Goal: Transaction & Acquisition: Purchase product/service

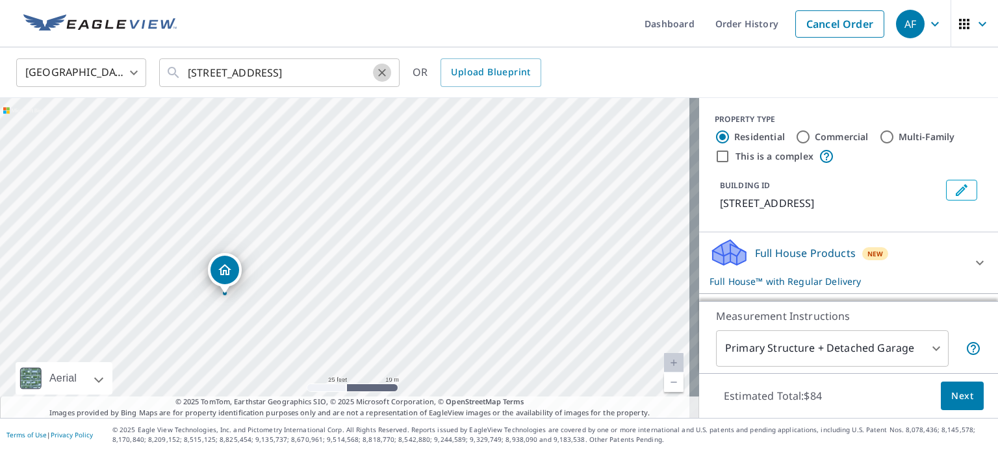
click at [382, 75] on icon "Clear" at bounding box center [381, 72] width 13 height 13
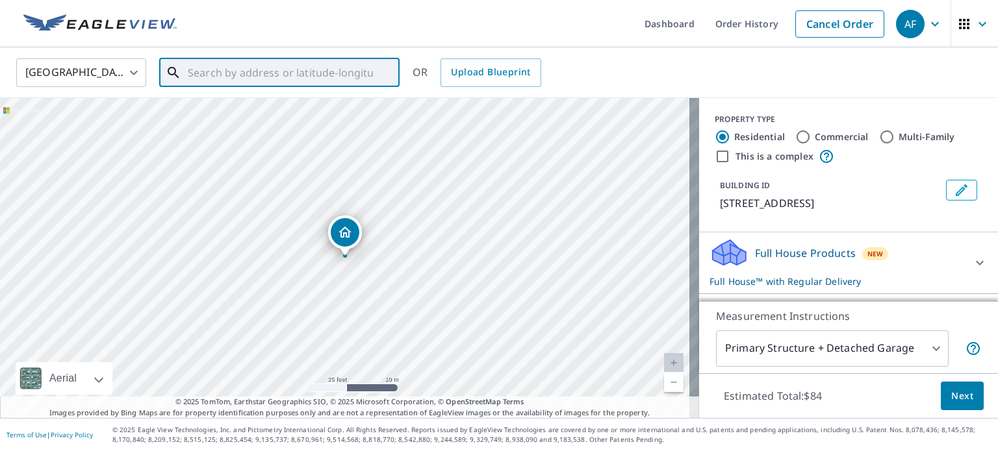
click at [286, 79] on input "text" at bounding box center [280, 73] width 185 height 36
paste input "146 Island Lake Rd, Chelsea, MI 48118"
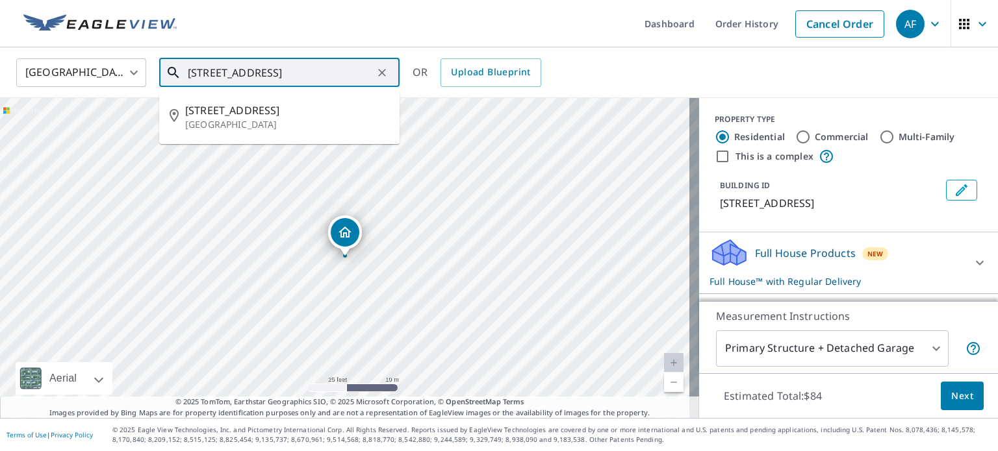
type input "146 Island Lake Rd, Chelsea, MI 48118"
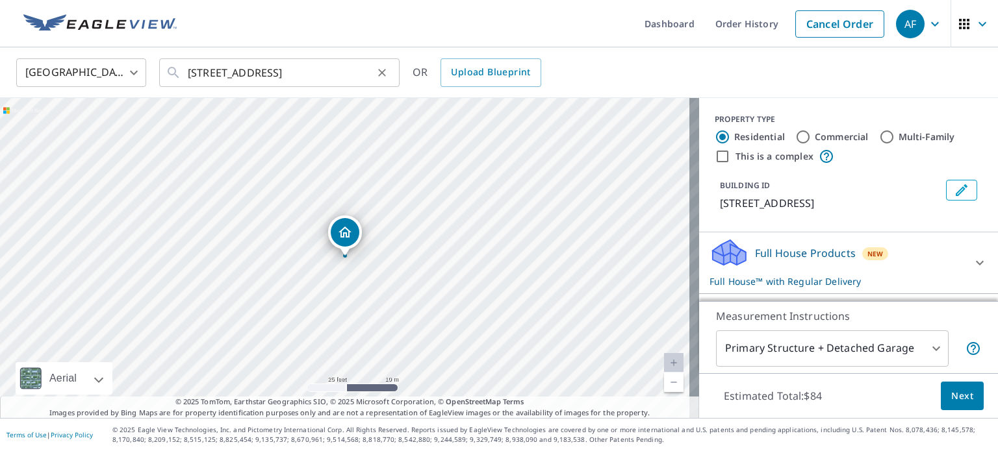
scroll to position [0, 0]
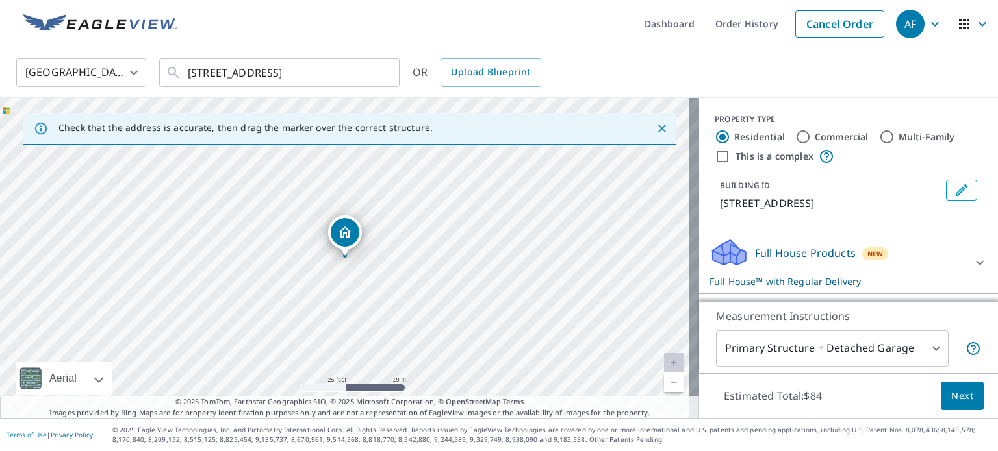
click at [665, 364] on link "Current Level 20, Zoom In Disabled" at bounding box center [673, 362] width 19 height 19
click at [665, 363] on link "Current Level 20, Zoom In Disabled" at bounding box center [673, 362] width 19 height 19
click at [664, 382] on link "Current Level 20, Zoom Out" at bounding box center [673, 382] width 19 height 19
click at [655, 133] on icon "Close" at bounding box center [661, 128] width 13 height 13
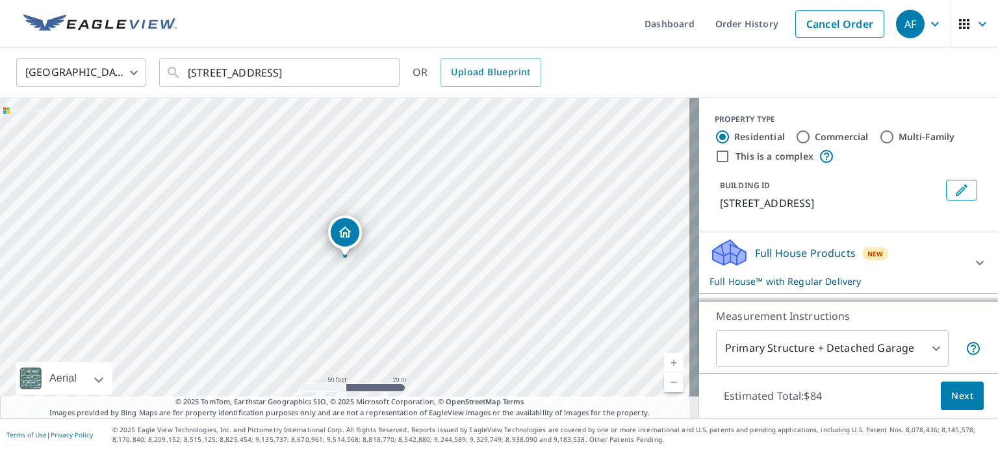
click at [664, 385] on link "Current Level 19, Zoom Out" at bounding box center [673, 382] width 19 height 19
click at [664, 364] on link "Current Level 18, Zoom In" at bounding box center [673, 362] width 19 height 19
click at [664, 364] on link "Current Level 19, Zoom In" at bounding box center [673, 362] width 19 height 19
drag, startPoint x: 340, startPoint y: 229, endPoint x: 328, endPoint y: 228, distance: 11.7
click at [664, 386] on link "Current Level 20, Zoom Out" at bounding box center [673, 382] width 19 height 19
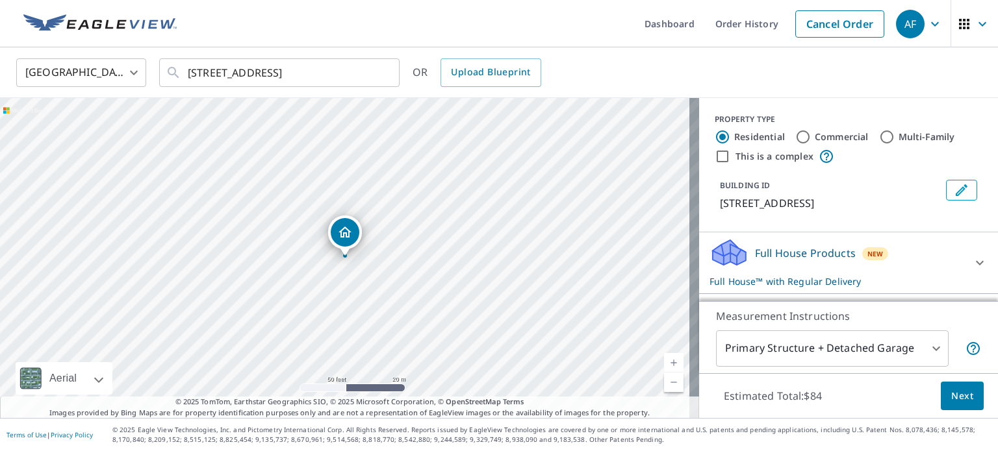
click at [664, 362] on link "Current Level 19, Zoom In" at bounding box center [673, 362] width 19 height 19
click at [664, 383] on link "Current Level 20, Zoom Out" at bounding box center [673, 382] width 19 height 19
click at [664, 383] on link "Current Level 19, Zoom Out" at bounding box center [673, 382] width 19 height 19
click at [664, 366] on link "Current Level 18, Zoom In" at bounding box center [673, 362] width 19 height 19
click at [664, 366] on link "Current Level 19, Zoom In" at bounding box center [673, 362] width 19 height 19
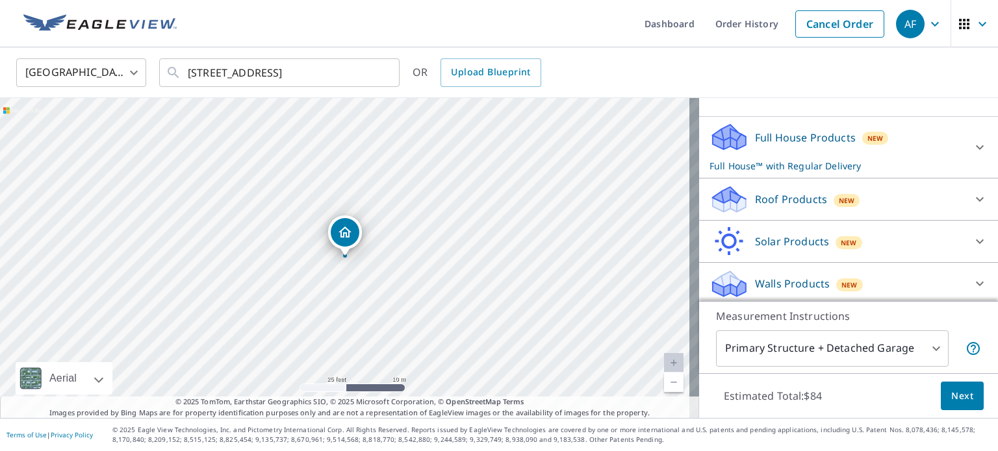
scroll to position [116, 0]
click at [972, 196] on icon at bounding box center [980, 199] width 16 height 16
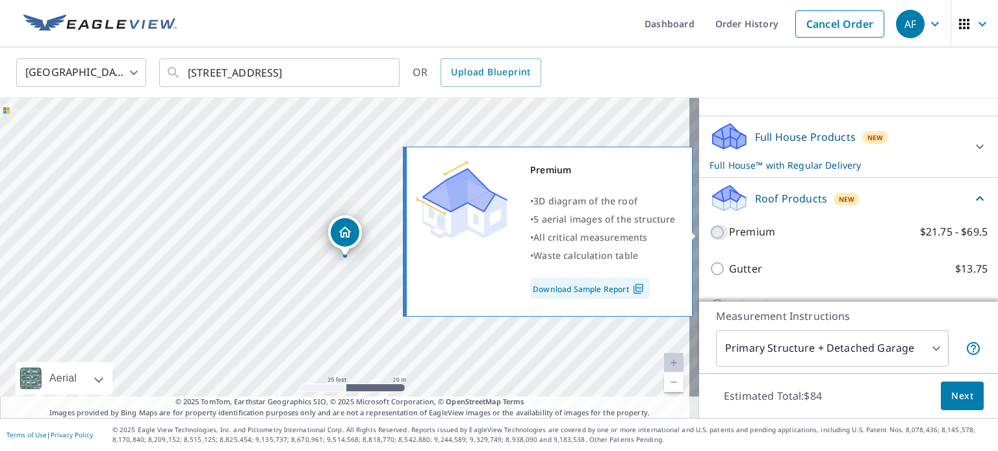
click at [712, 231] on input "Premium $21.75 - $69.5" at bounding box center [718, 233] width 19 height 16
checkbox input "true"
checkbox input "false"
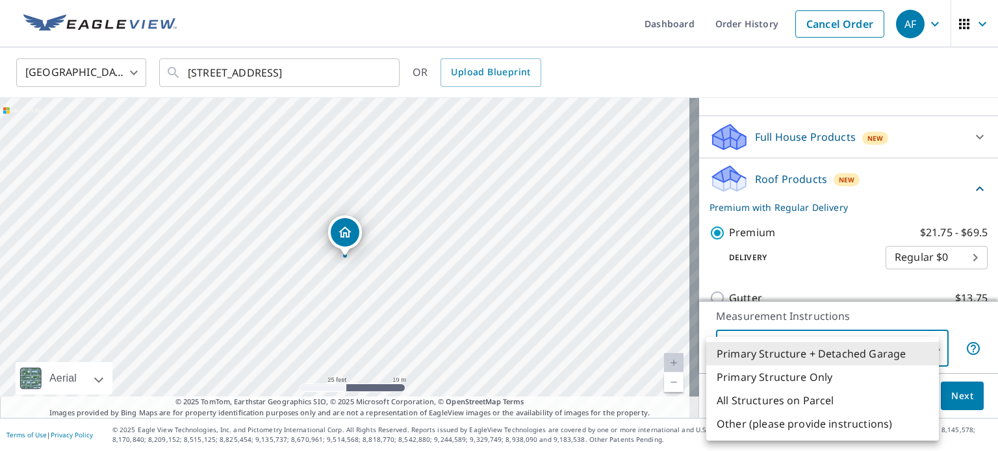
click at [803, 337] on body "AF AF Dashboard Order History Cancel Order AF United States US ​ 146 Island Lak…" at bounding box center [499, 225] width 998 height 451
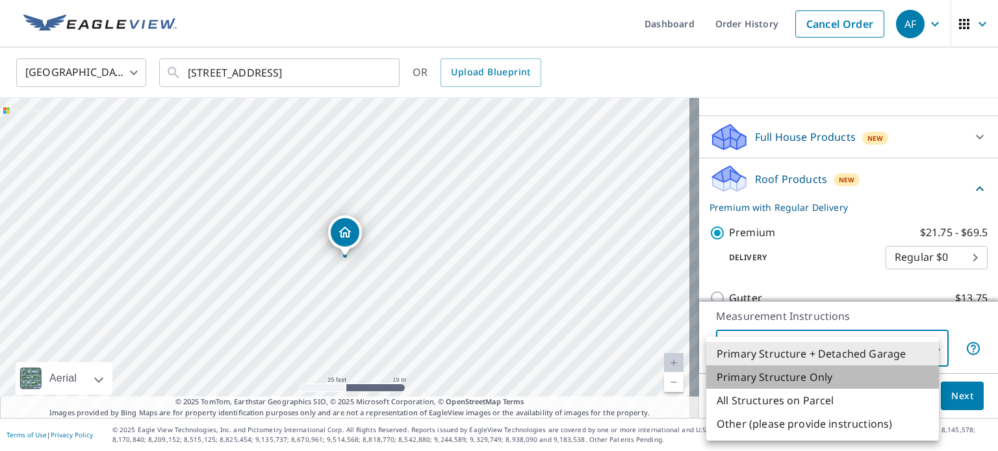
click at [759, 383] on li "Primary Structure Only" at bounding box center [822, 377] width 233 height 23
type input "2"
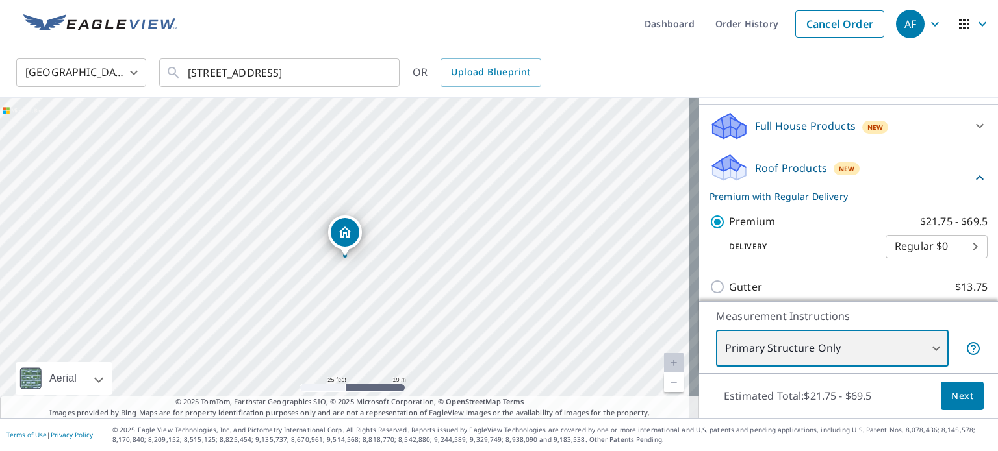
scroll to position [257, 0]
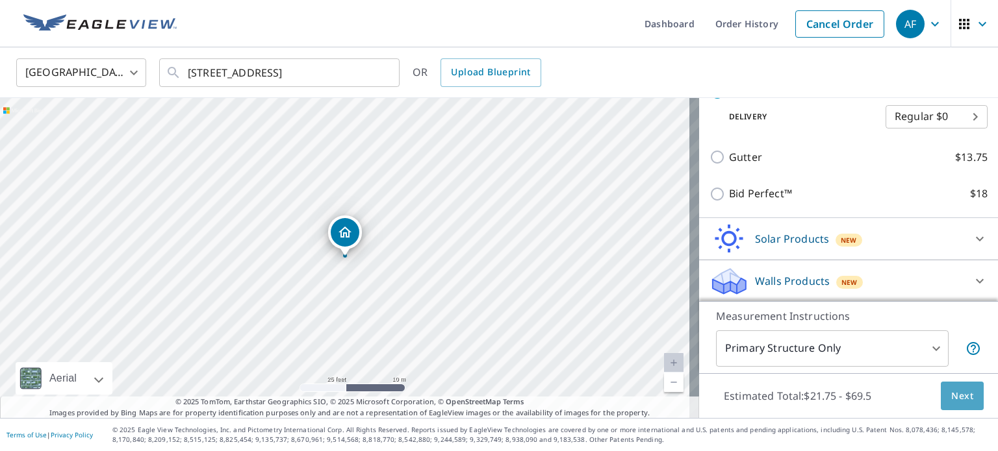
click at [956, 401] on span "Next" at bounding box center [962, 396] width 22 height 16
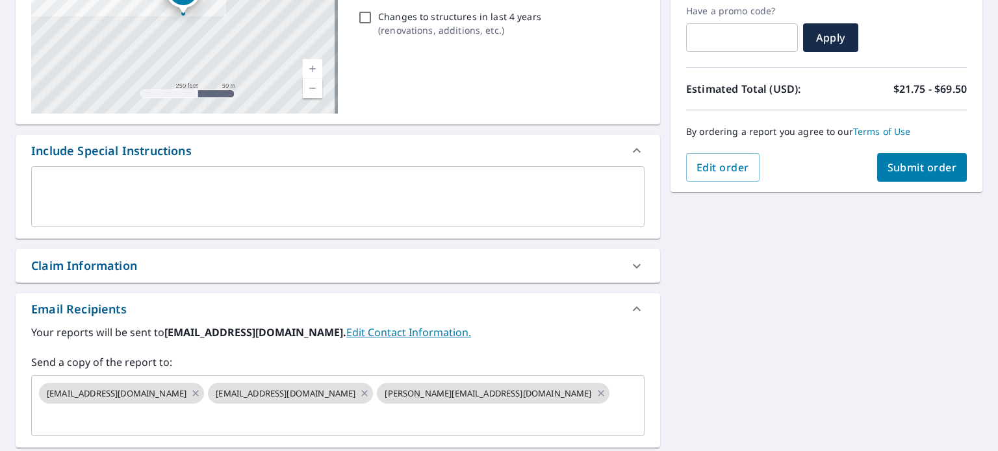
scroll to position [235, 0]
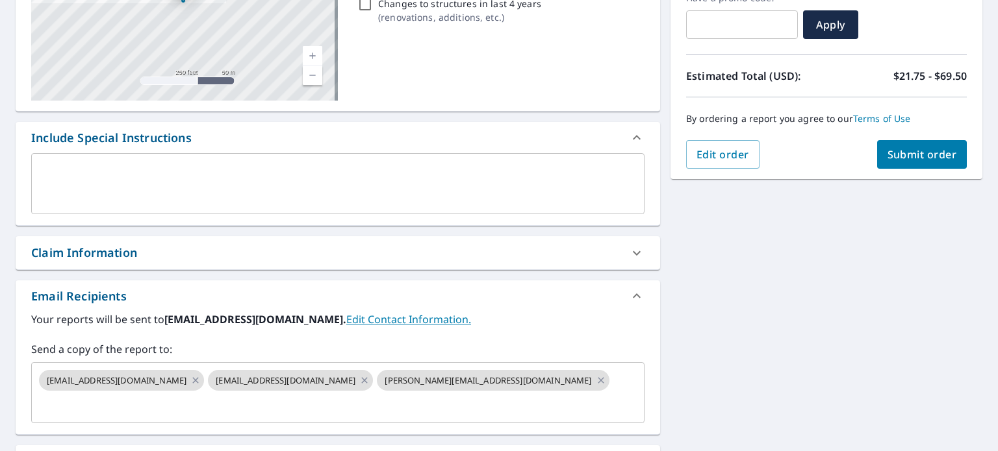
click at [296, 257] on div "Claim Information" at bounding box center [326, 253] width 590 height 18
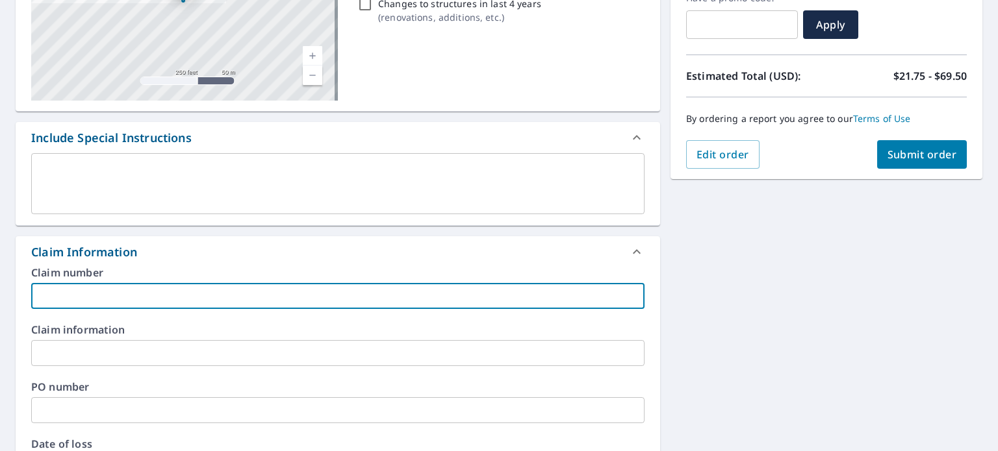
click at [164, 296] on input "text" at bounding box center [337, 296] width 613 height 26
paste input "[PERSON_NAME]"
type input "[PERSON_NAME]"
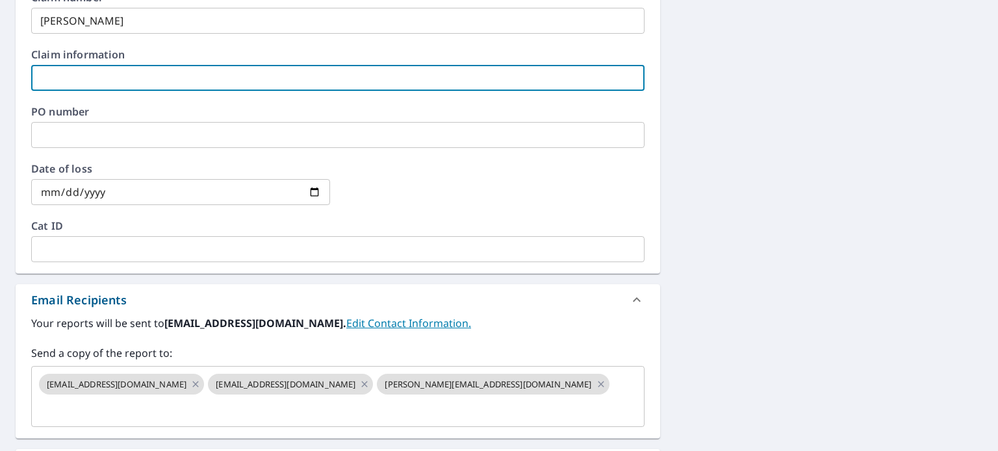
scroll to position [518, 0]
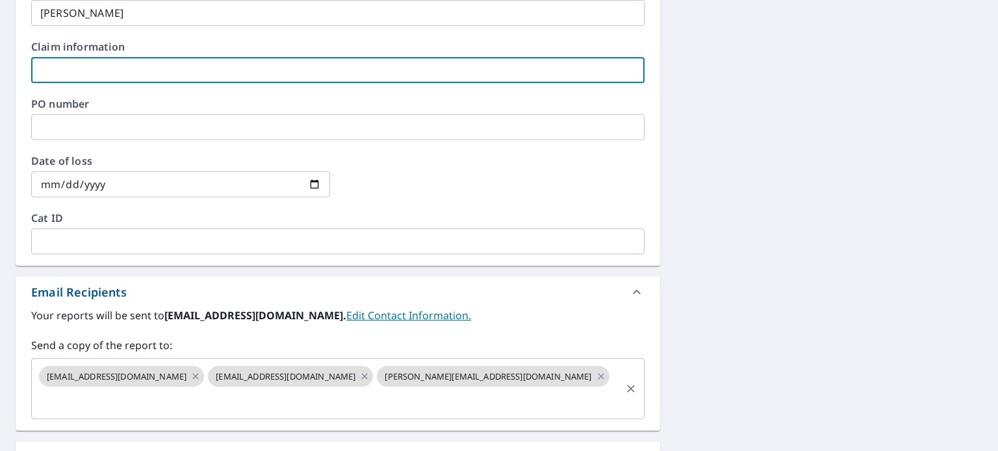
click at [192, 373] on icon at bounding box center [195, 377] width 10 height 14
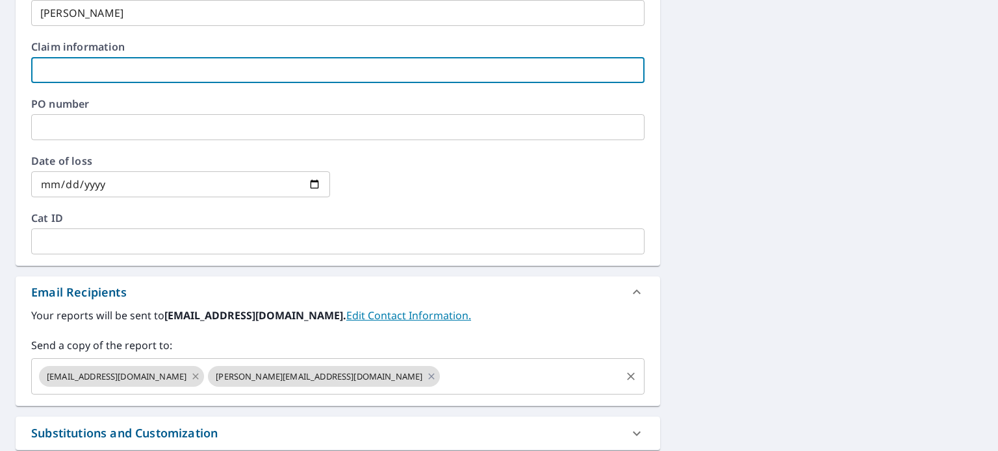
click at [199, 376] on icon at bounding box center [196, 376] width 6 height 6
click at [257, 376] on icon at bounding box center [262, 377] width 10 height 14
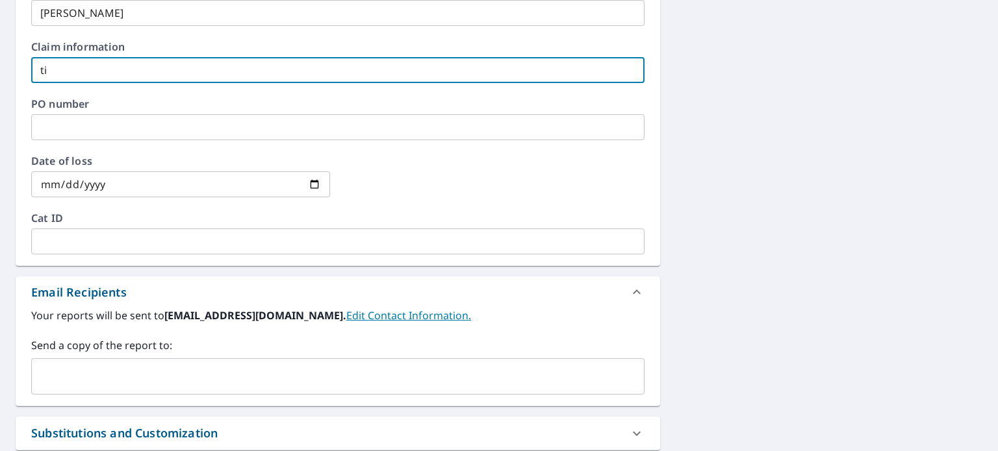
type input "ti"
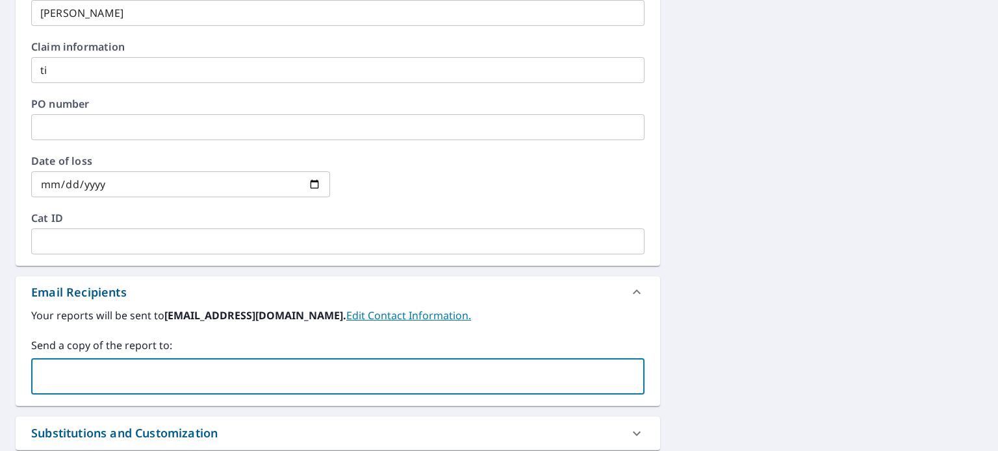
click at [168, 379] on input "text" at bounding box center [328, 376] width 582 height 25
type input "tina@usmrc.com"
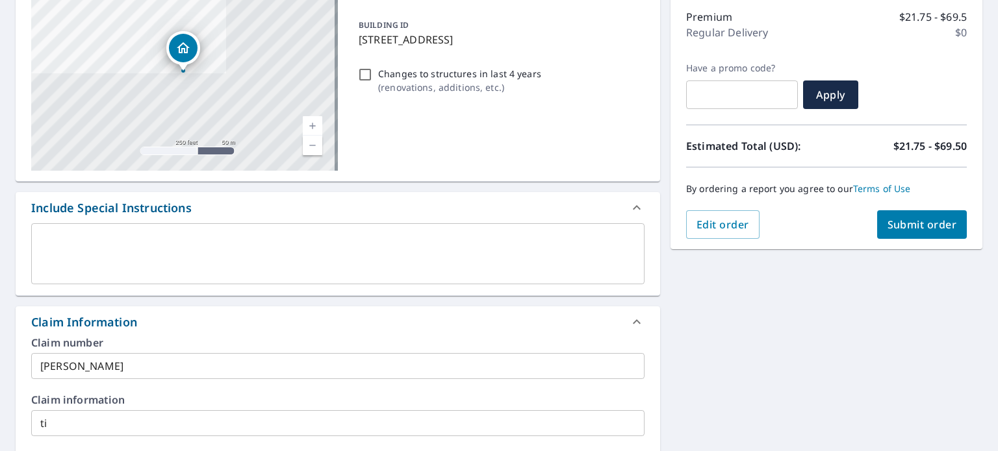
scroll to position [164, 0]
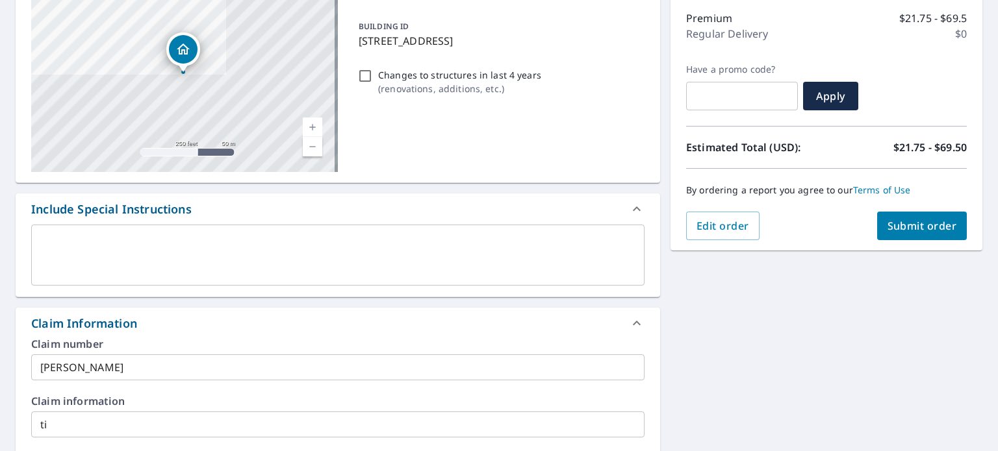
click at [887, 230] on span "Submit order" at bounding box center [921, 226] width 69 height 14
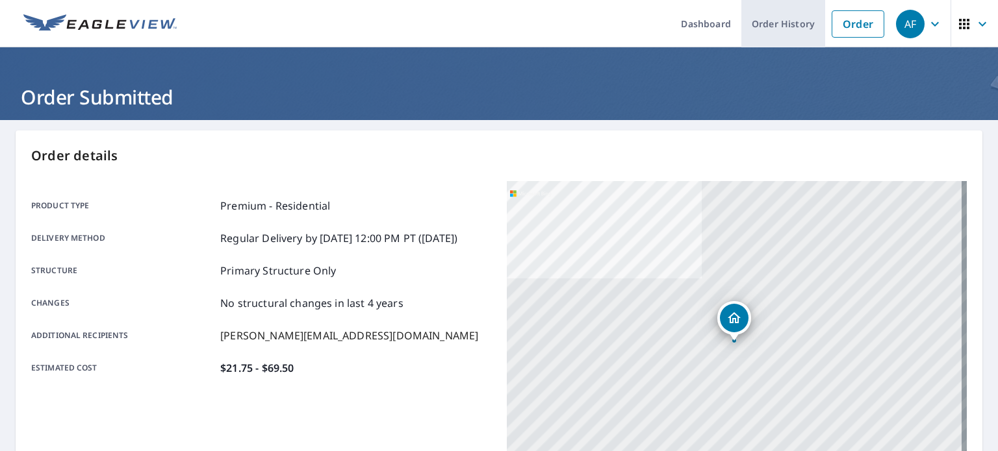
click at [755, 18] on link "Order History" at bounding box center [783, 23] width 84 height 47
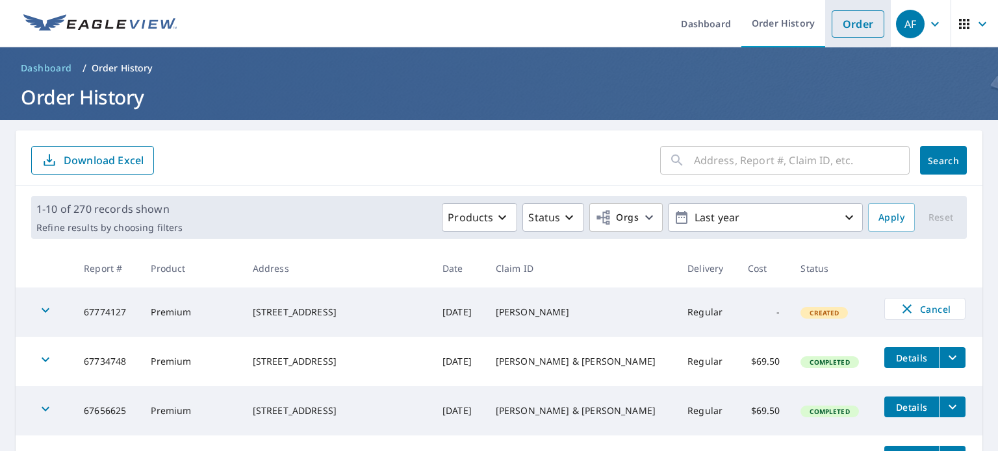
click at [835, 15] on link "Order" at bounding box center [857, 23] width 53 height 27
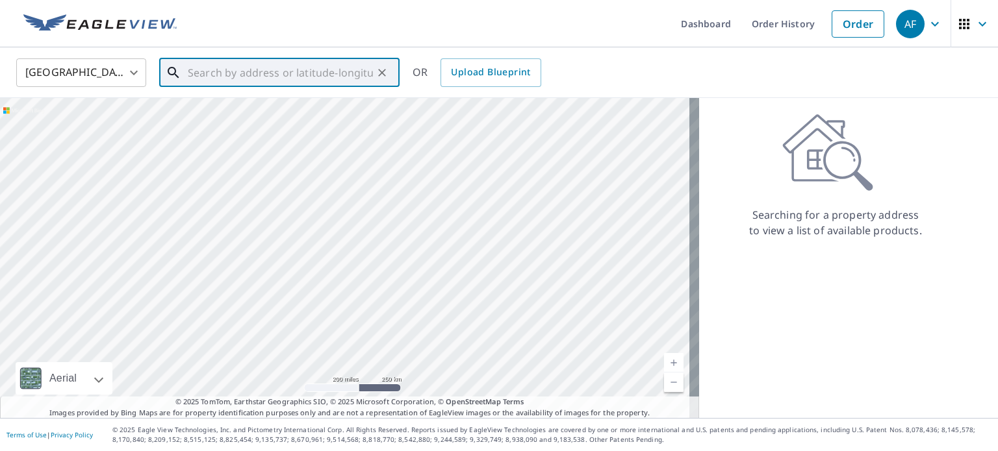
click at [337, 72] on input "text" at bounding box center [280, 73] width 185 height 36
paste input "2341 Mary Anne Cir, Navarre, FL 32566"
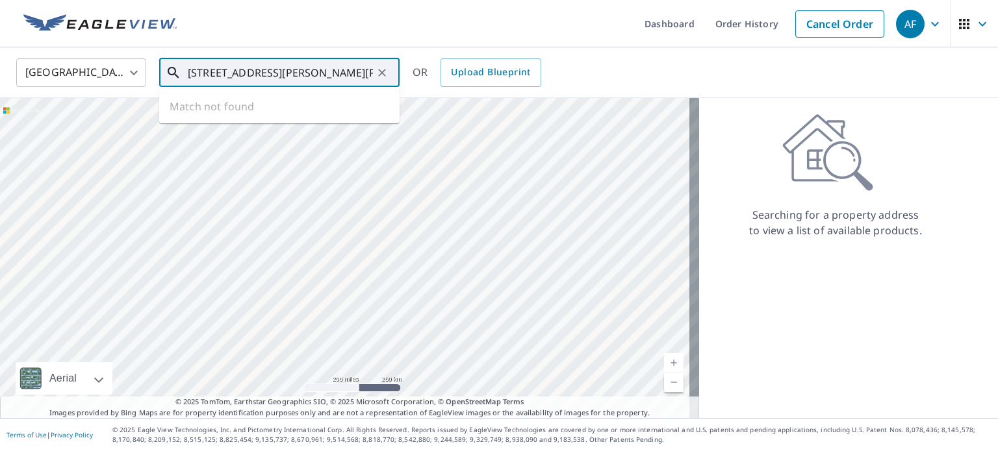
scroll to position [0, 5]
type input "2341 Mary Anne Cir, Navarre, FL 32566"
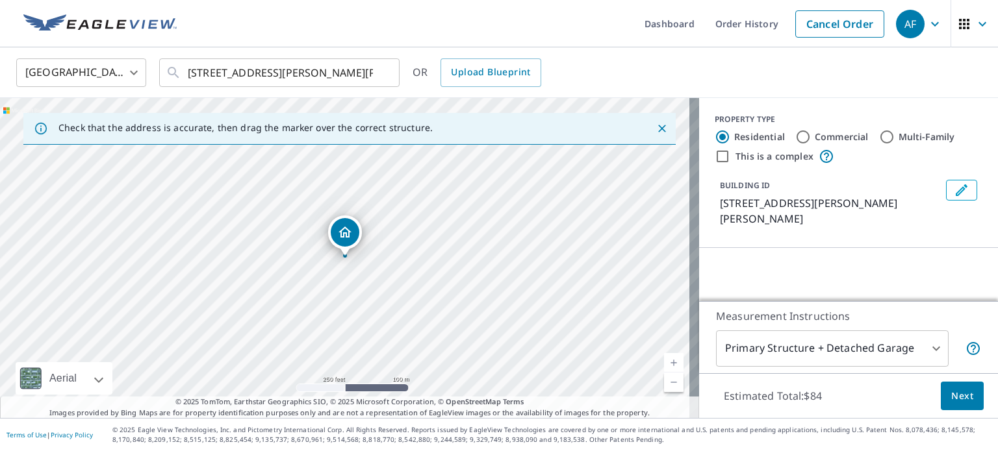
click at [664, 360] on link "Current Level 17, Zoom In" at bounding box center [673, 362] width 19 height 19
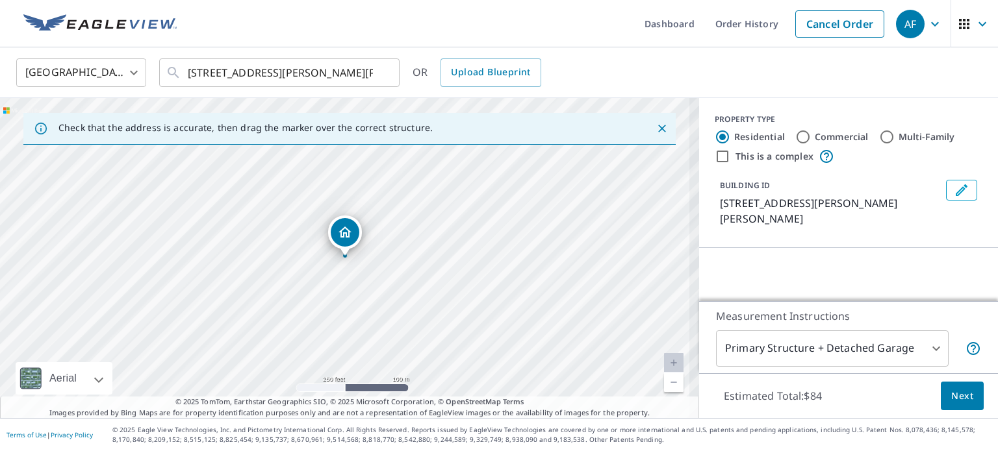
click at [664, 360] on link "Current Level 18.23584036067715, Zoom In Disabled" at bounding box center [673, 362] width 19 height 19
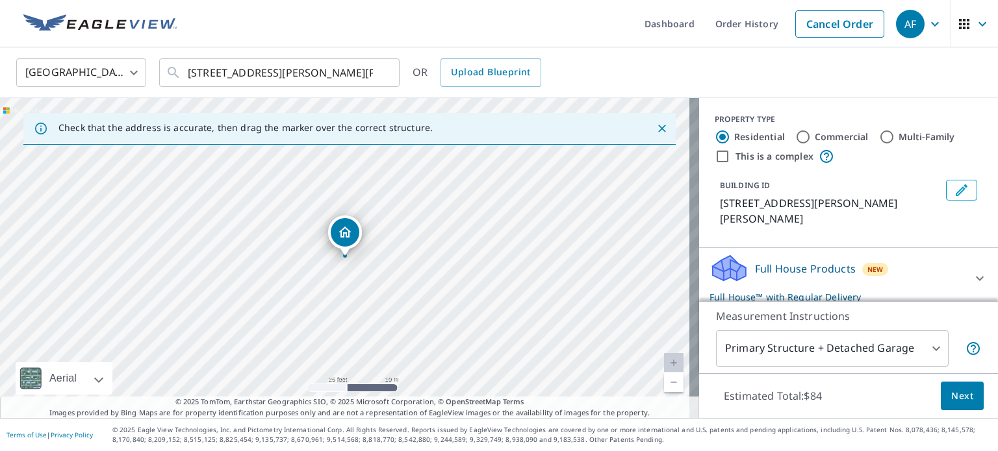
click at [664, 360] on link "Current Level 20, Zoom In Disabled" at bounding box center [673, 362] width 19 height 19
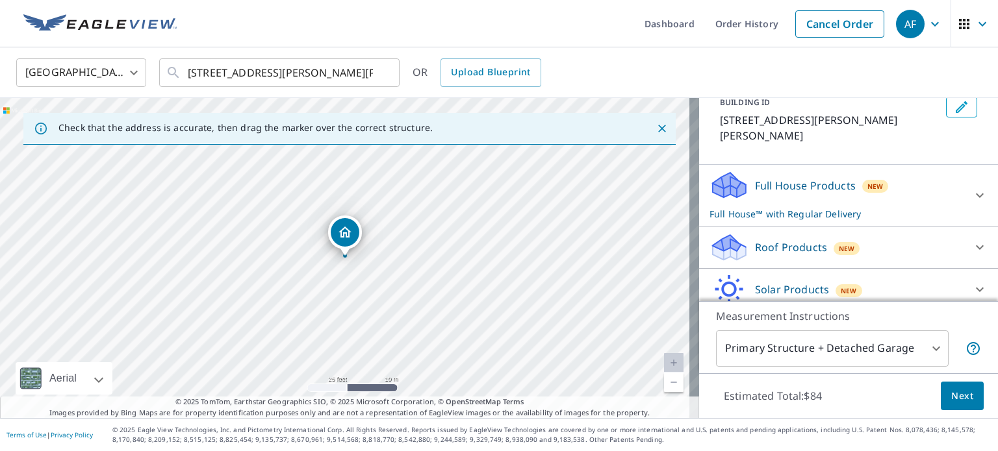
scroll to position [84, 0]
click at [976, 244] on icon at bounding box center [980, 246] width 8 height 5
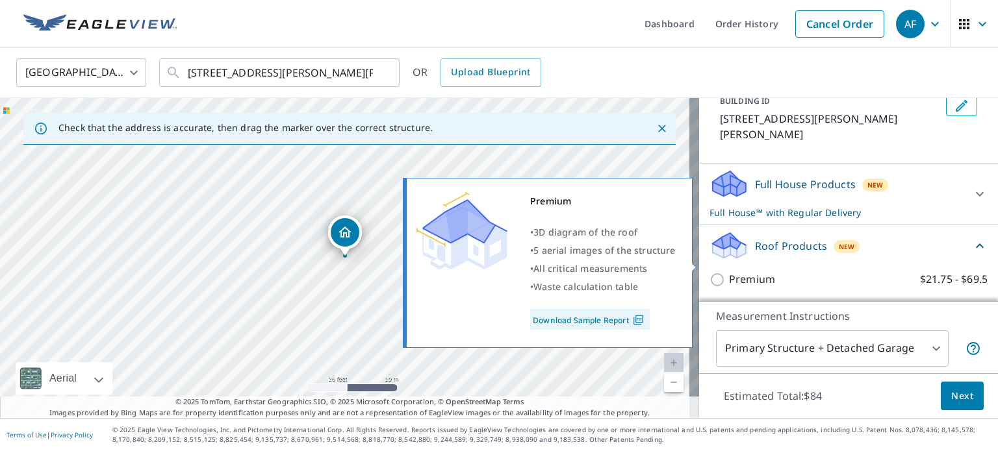
click at [709, 272] on input "Premium $21.75 - $69.5" at bounding box center [718, 280] width 19 height 16
checkbox input "true"
checkbox input "false"
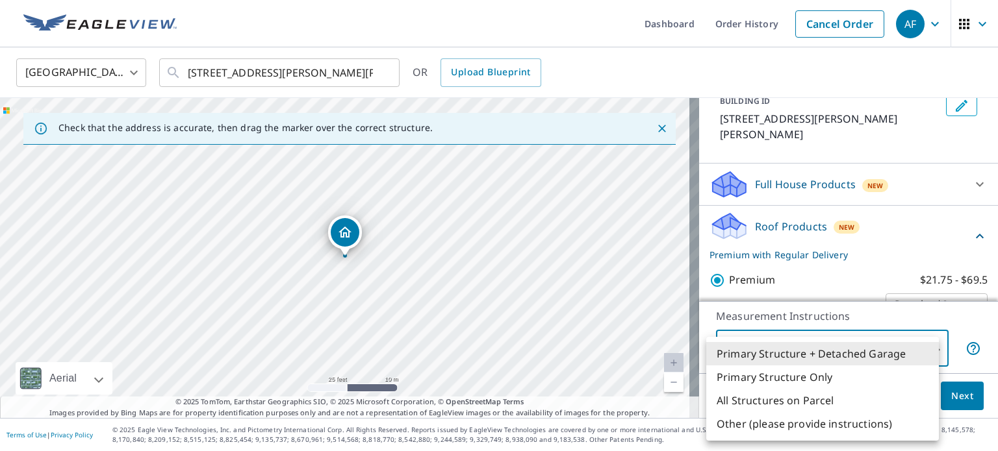
click at [762, 347] on body "AF AF Dashboard Order History Cancel Order AF United States US ​ 2341 Mary Anne…" at bounding box center [499, 225] width 998 height 451
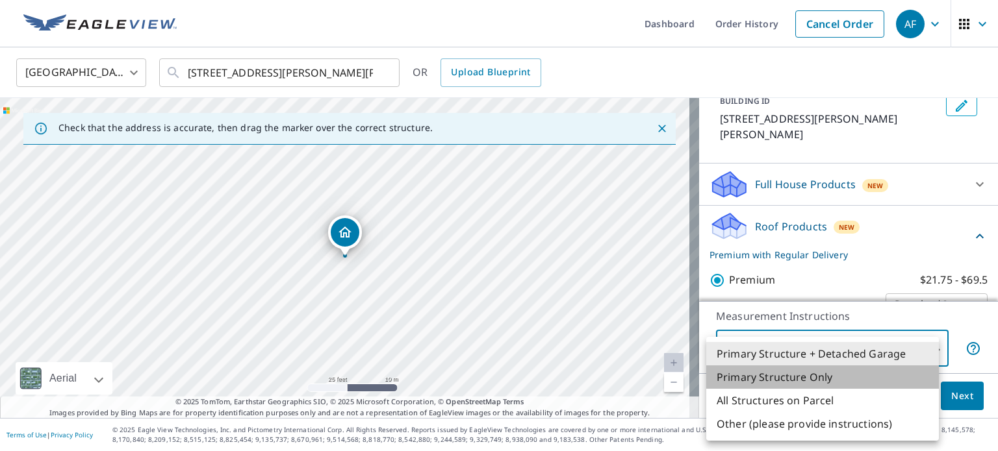
click at [773, 376] on li "Primary Structure Only" at bounding box center [822, 377] width 233 height 23
type input "2"
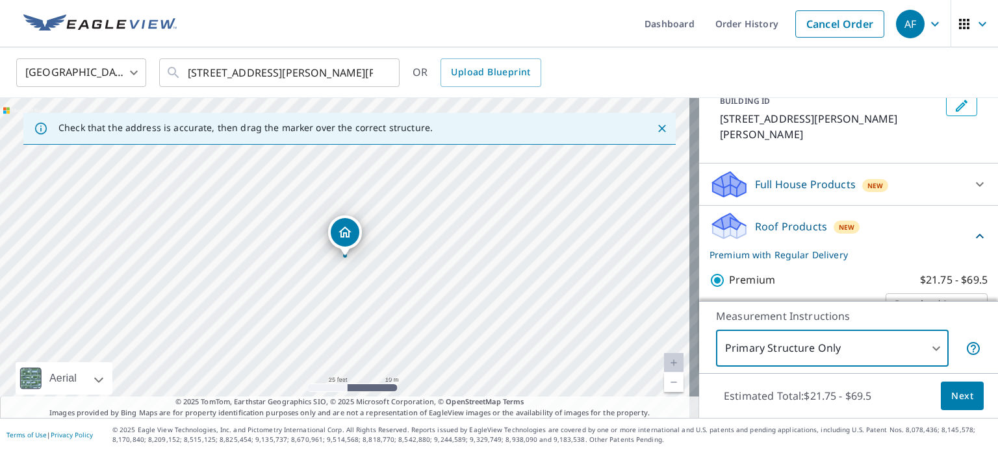
click at [951, 399] on span "Next" at bounding box center [962, 396] width 22 height 16
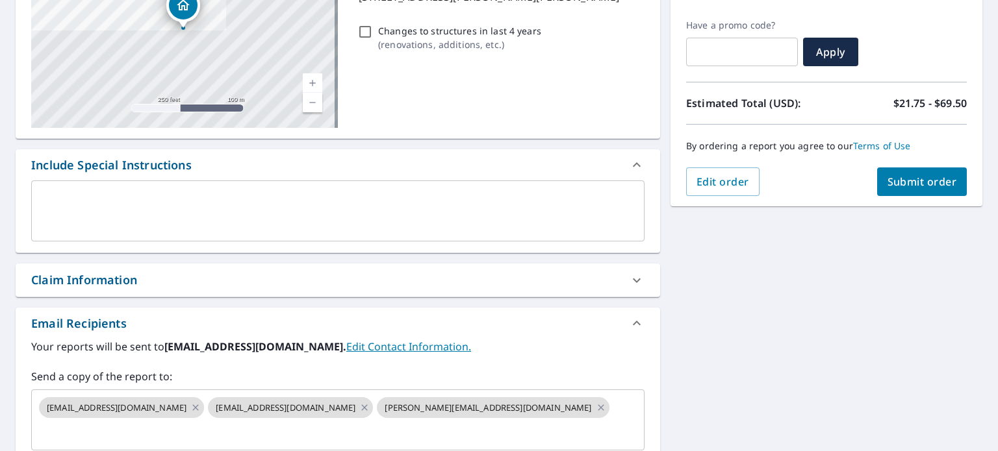
scroll to position [208, 0]
click at [632, 281] on icon at bounding box center [637, 281] width 16 height 16
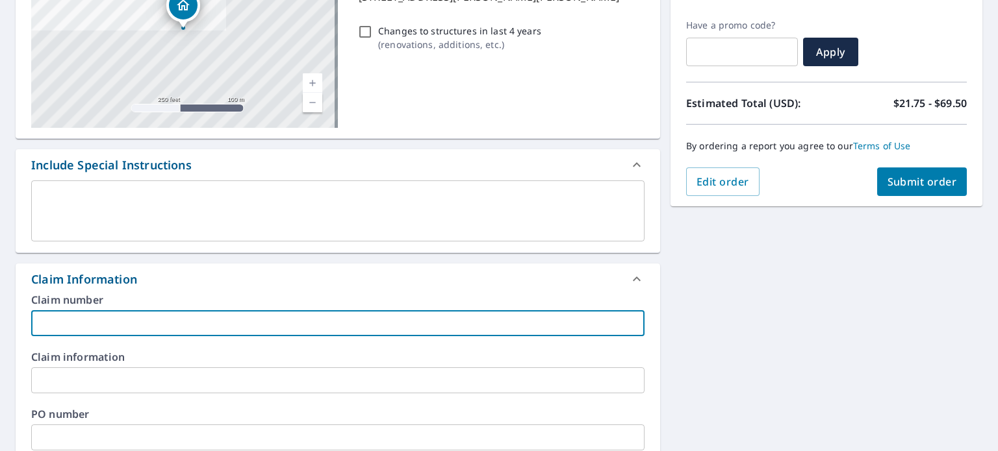
click at [372, 312] on input "text" at bounding box center [337, 323] width 613 height 26
paste input "[PERSON_NAME]"
type input "[PERSON_NAME]"
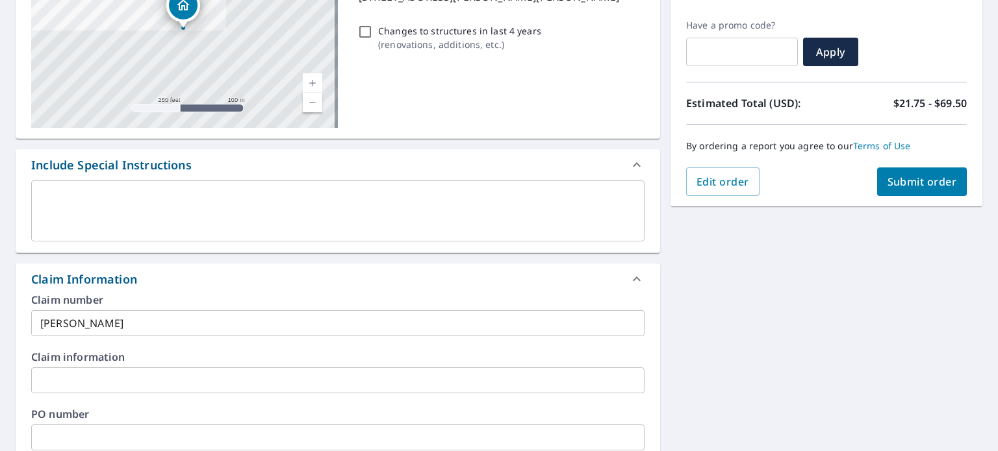
scroll to position [477, 0]
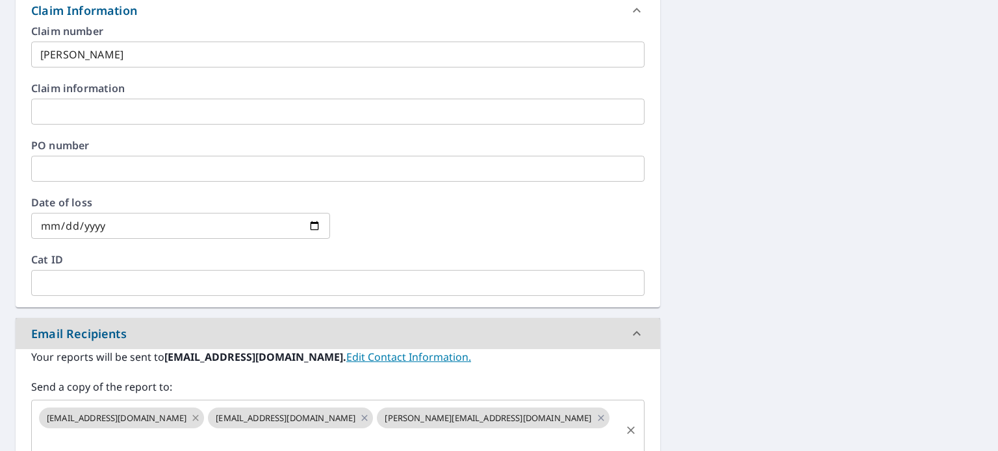
click at [190, 420] on icon at bounding box center [195, 418] width 10 height 14
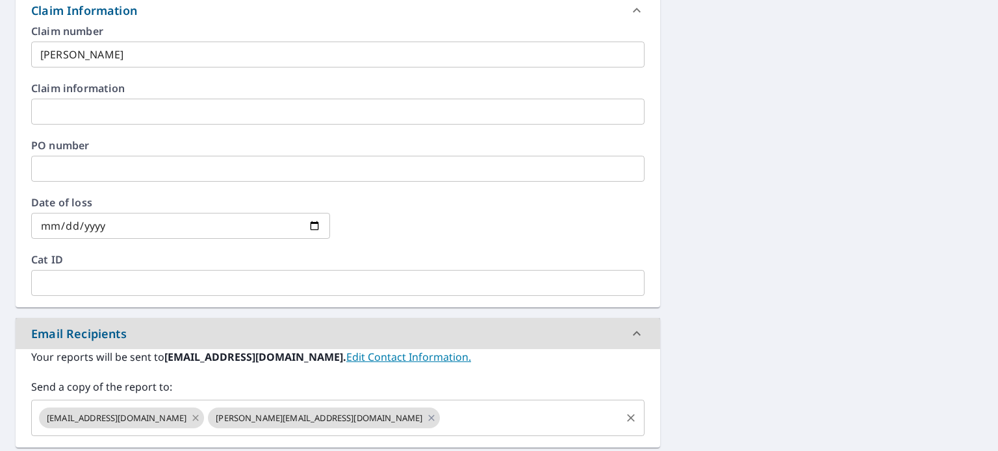
click at [199, 420] on icon at bounding box center [196, 418] width 6 height 6
click at [257, 418] on icon at bounding box center [262, 418] width 10 height 14
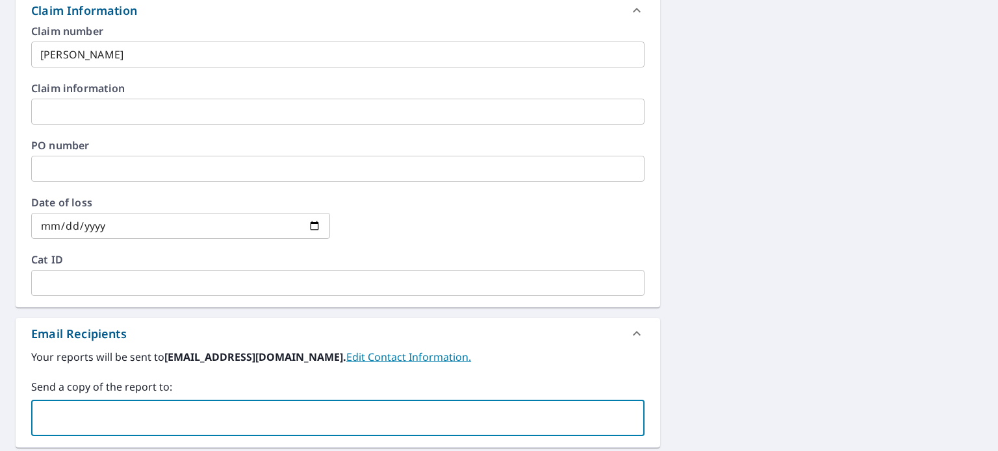
click at [165, 418] on input "text" at bounding box center [328, 418] width 582 height 25
type input "tina@usmrc.com"
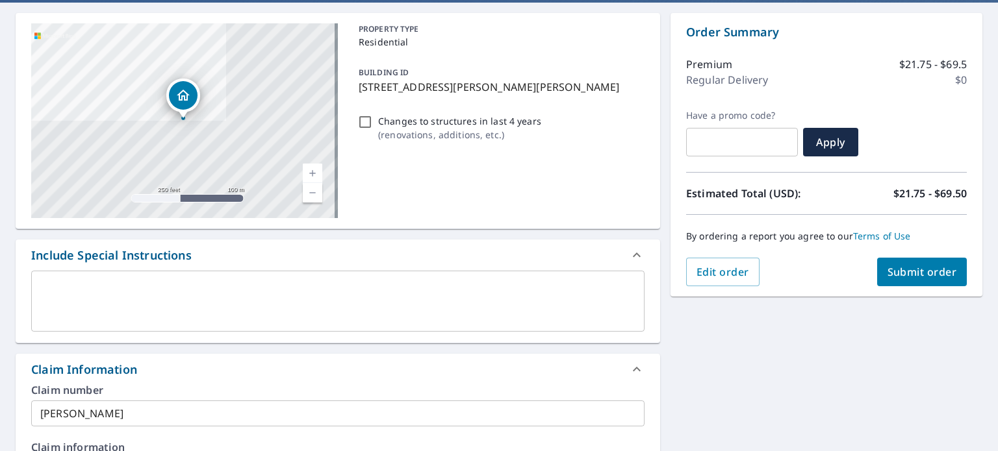
scroll to position [117, 0]
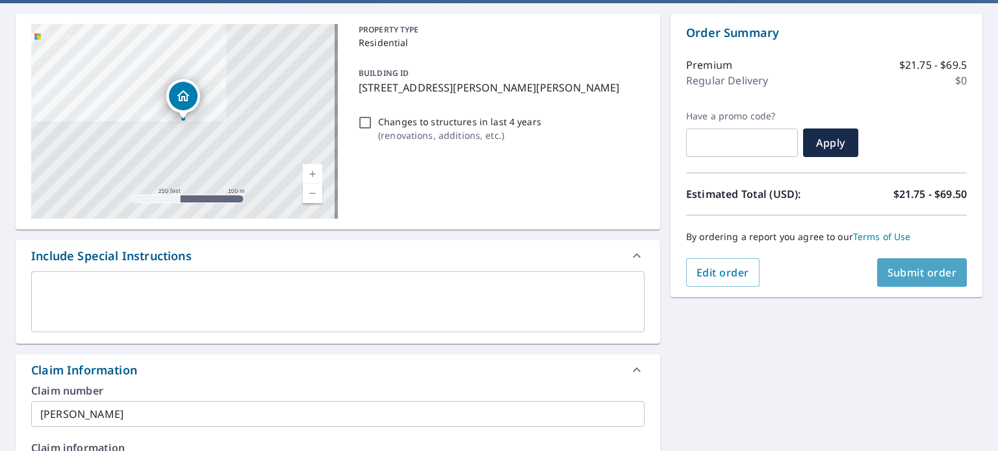
click at [899, 268] on span "Submit order" at bounding box center [921, 273] width 69 height 14
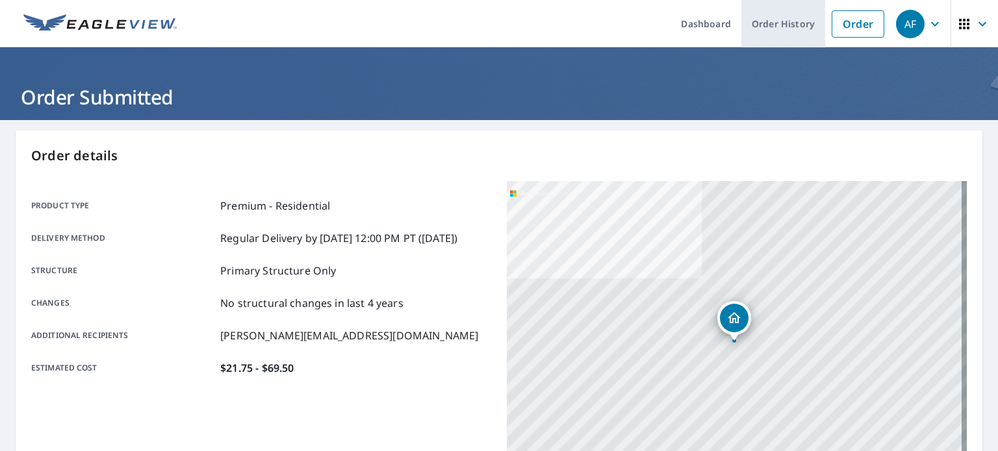
click at [774, 25] on link "Order History" at bounding box center [783, 23] width 84 height 47
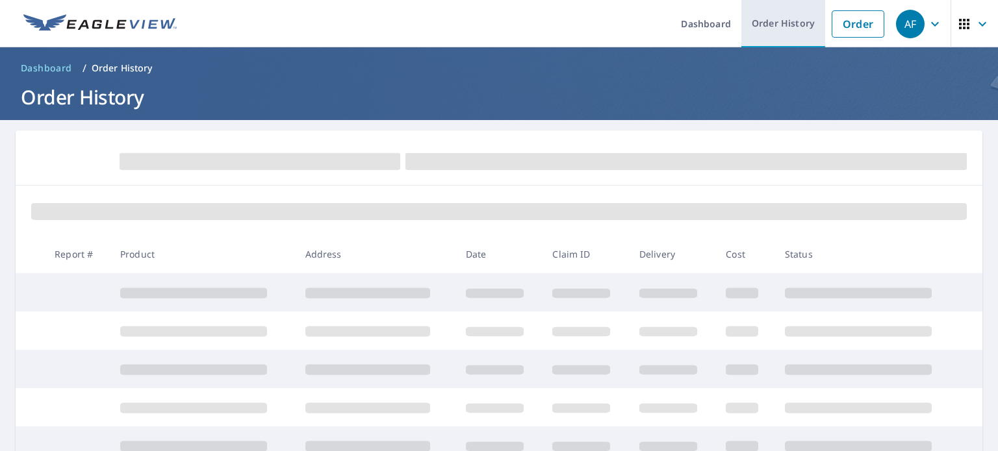
click at [764, 27] on link "Order History" at bounding box center [783, 23] width 84 height 47
